Goal: Find specific page/section: Find specific page/section

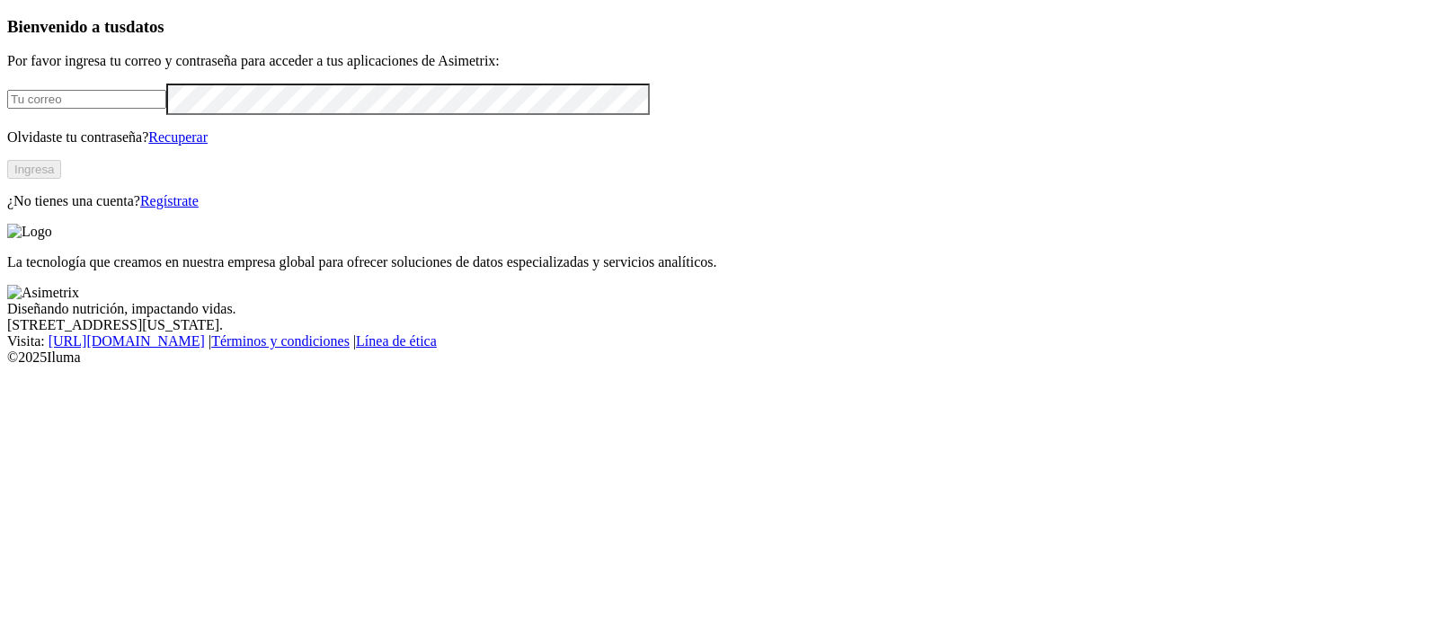
type input "luisa.barbosa@alura.bio"
click at [61, 179] on button "Ingresa" at bounding box center [34, 169] width 54 height 19
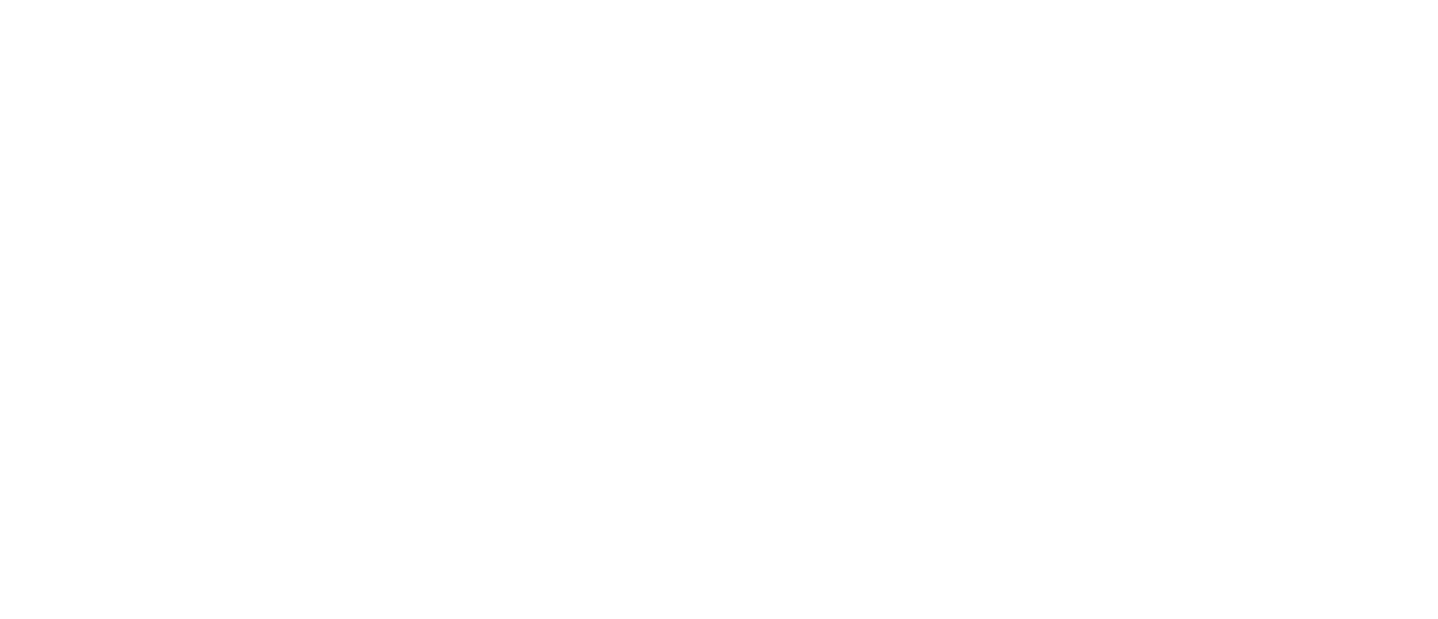
click at [372, 172] on div at bounding box center [726, 309] width 1438 height 619
